Goal: Information Seeking & Learning: Learn about a topic

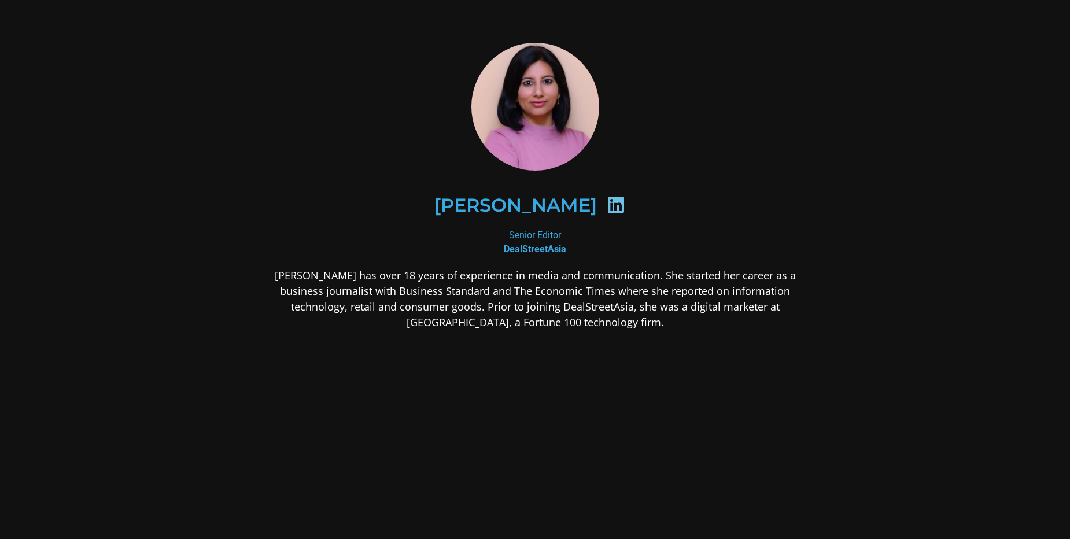
click at [297, 273] on p "Deepshikha has over 18 years of experience in media and communication. She star…" at bounding box center [535, 299] width 562 height 62
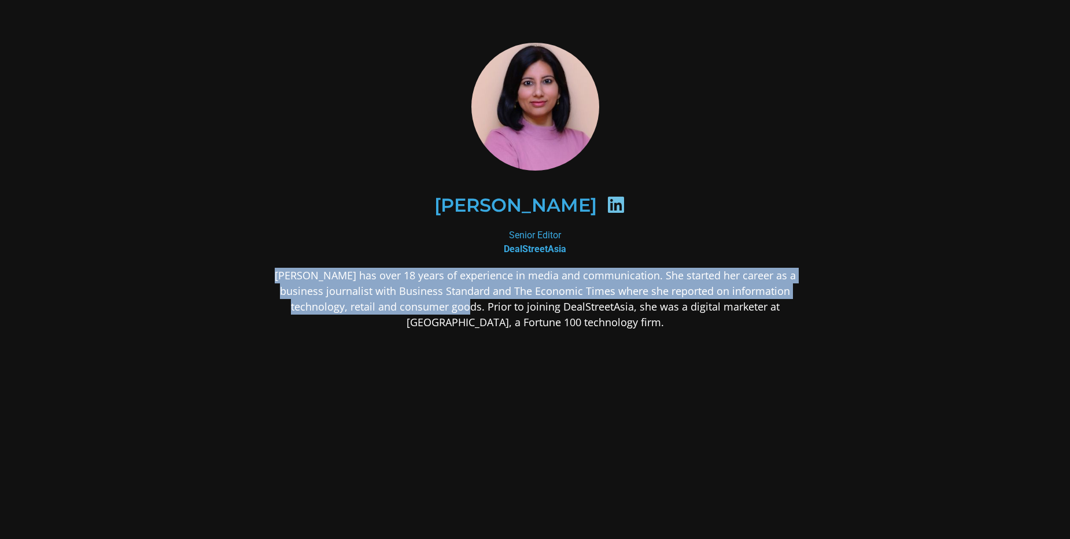
drag, startPoint x: 0, startPoint y: 0, endPoint x: 371, endPoint y: 305, distance: 480.5
click at [371, 305] on p "Deepshikha has over 18 years of experience in media and communication. She star…" at bounding box center [535, 299] width 562 height 62
copy p "Deepshikha has over 18 years of experience in media and communication. She star…"
